Goal: Information Seeking & Learning: Learn about a topic

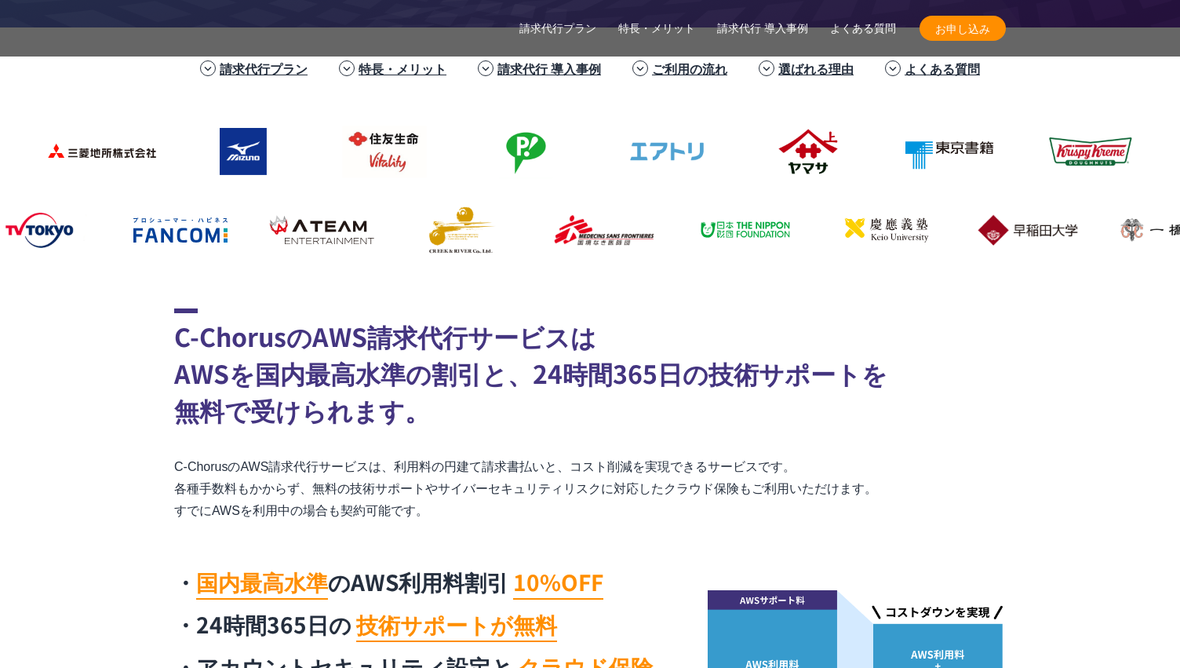
scroll to position [549, 0]
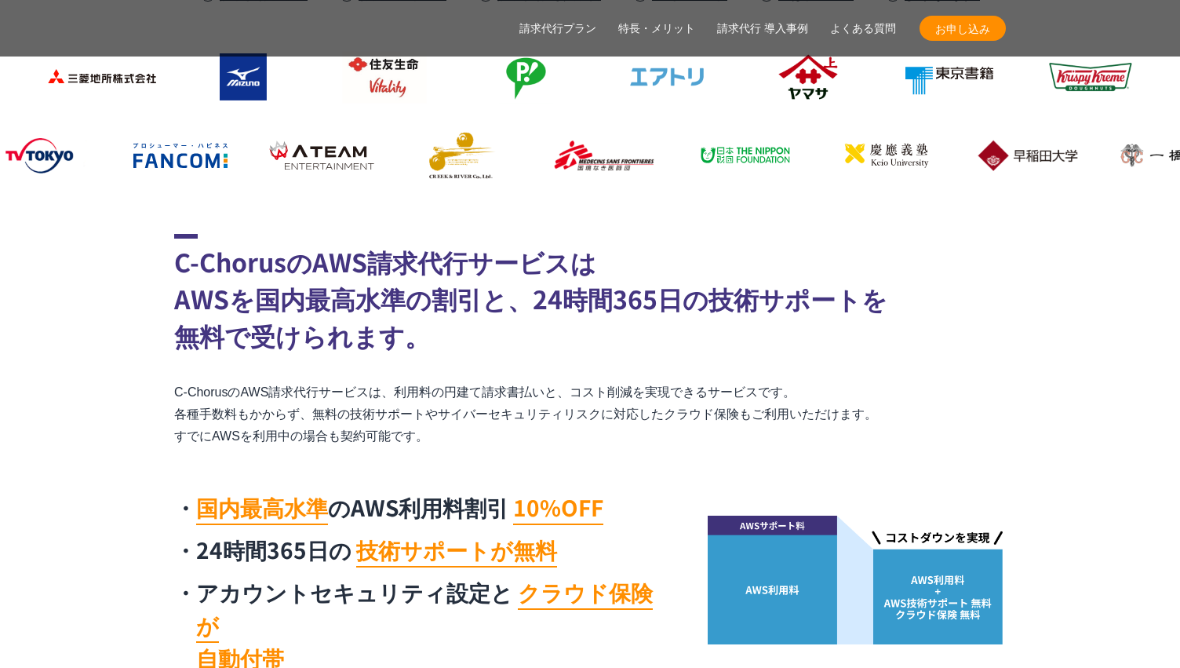
click at [95, 341] on section "C-ChorusのAWS請求代行サービスは AWSを国内最高水準の割引と、24時間365日の技術サポートを 無料で受けられます。 C-ChorusのAWS請求…" at bounding box center [590, 458] width 1180 height 449
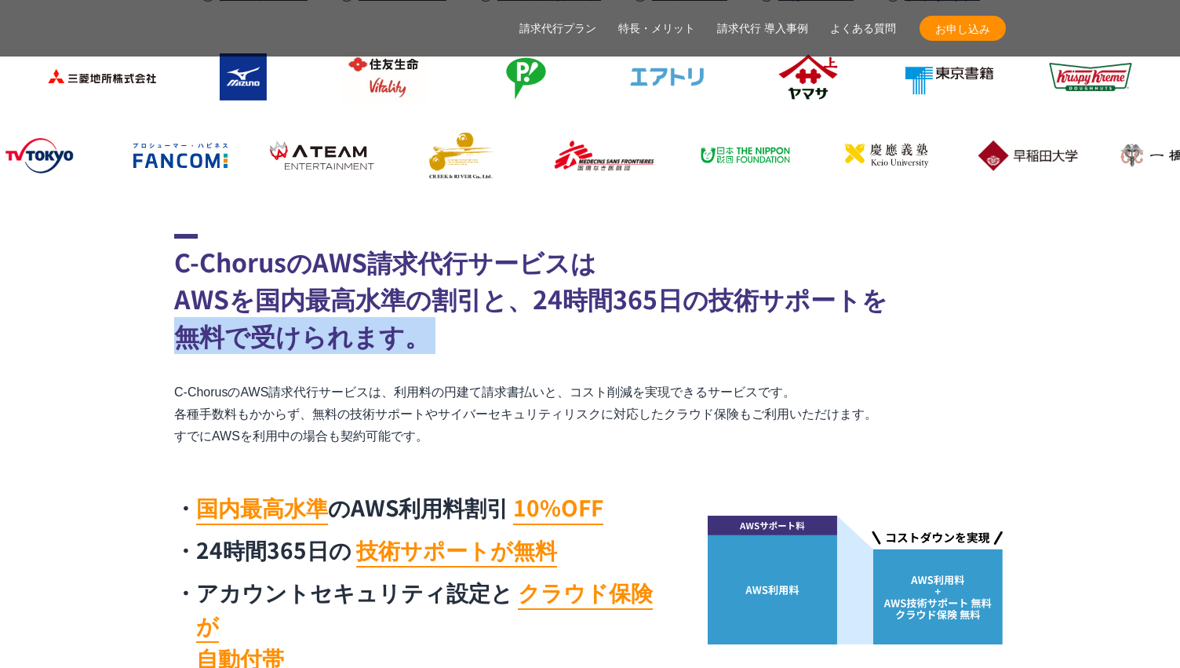
click at [95, 341] on section "C-ChorusのAWS請求代行サービスは AWSを国内最高水準の割引と、24時間365日の技術サポートを 無料で受けられます。 C-ChorusのAWS請求…" at bounding box center [590, 458] width 1180 height 449
click at [96, 388] on section "C-ChorusのAWS請求代行サービスは AWSを国内最高水準の割引と、24時間365日の技術サポートを 無料で受けられます。 C-ChorusのAWS請求…" at bounding box center [590, 458] width 1180 height 449
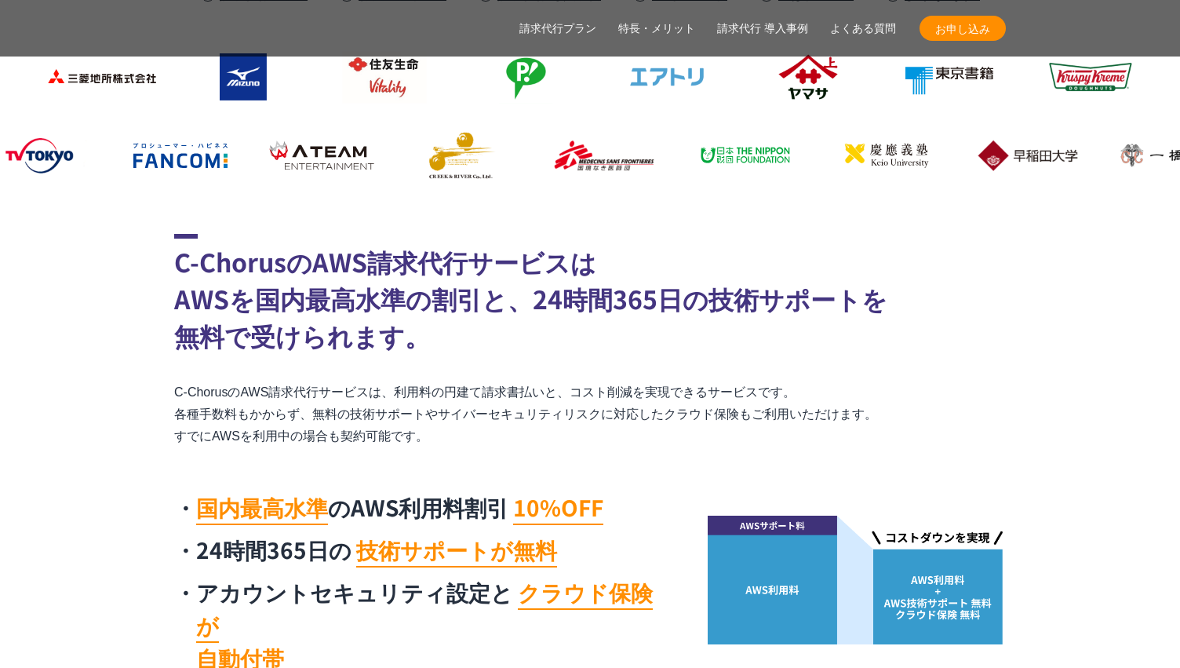
click at [104, 366] on section "C-ChorusのAWS請求代行サービスは AWSを国内最高水準の割引と、24時間365日の技術サポートを 無料で受けられます。 C-ChorusのAWS請求…" at bounding box center [590, 458] width 1180 height 449
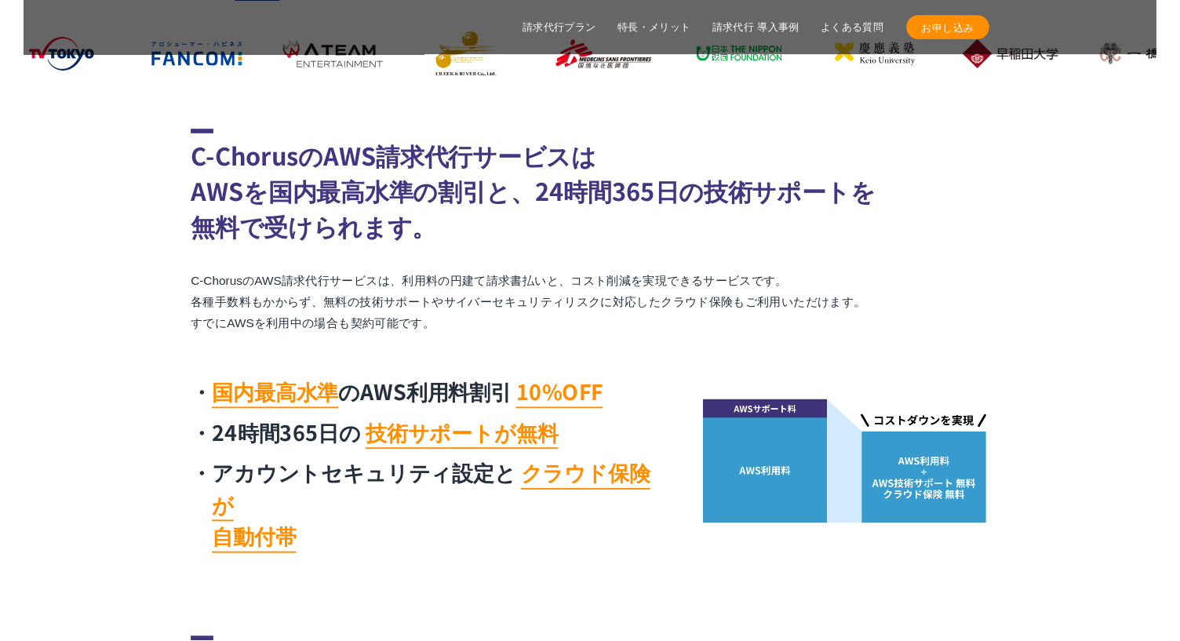
scroll to position [706, 0]
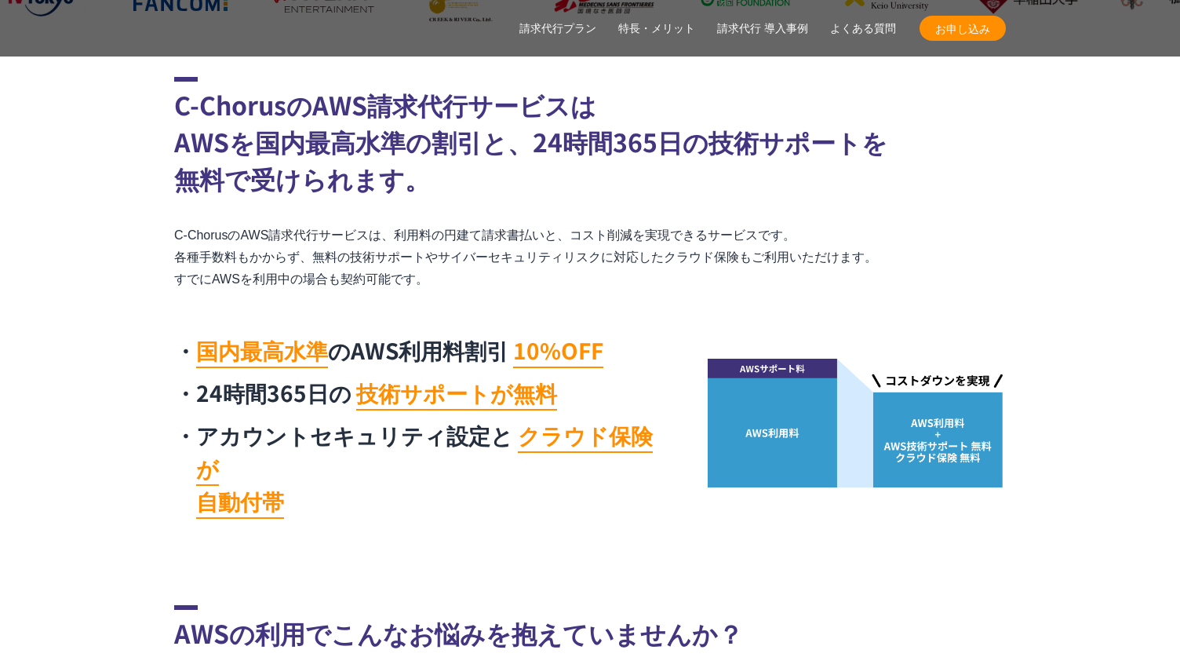
click at [104, 366] on section "C-ChorusのAWS請求代行サービスは AWSを国内最高水準の割引と、24時間365日の技術サポートを 無料で受けられます。 C-ChorusのAWS請求…" at bounding box center [590, 301] width 1180 height 449
click at [65, 180] on section "C-ChorusのAWS請求代行サービスは AWSを国内最高水準の割引と、24時間365日の技術サポートを 無料で受けられます。 C-ChorusのAWS請求…" at bounding box center [590, 301] width 1180 height 449
